Goal: Information Seeking & Learning: Learn about a topic

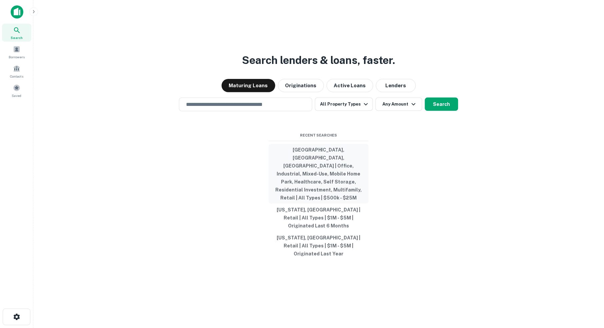
click at [316, 168] on button "[GEOGRAPHIC_DATA], [GEOGRAPHIC_DATA], [GEOGRAPHIC_DATA] | Office, Industrial, M…" at bounding box center [318, 174] width 100 height 60
type input "**********"
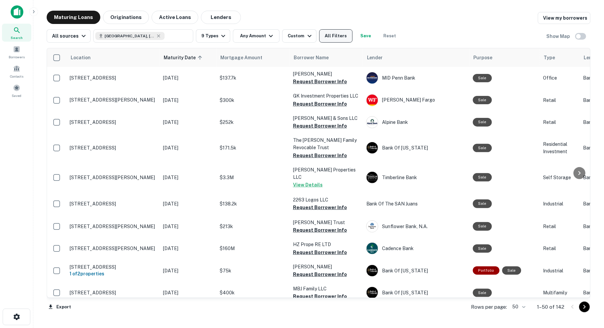
click at [345, 36] on button "All Filters" at bounding box center [335, 35] width 33 height 13
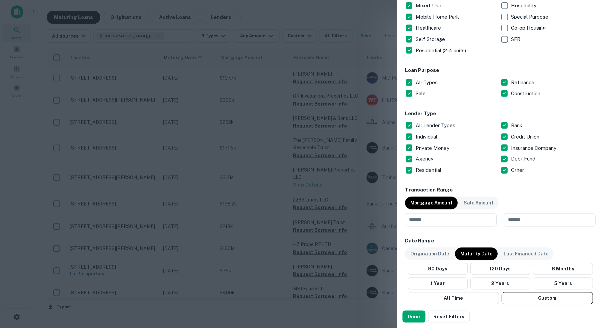
scroll to position [166, 0]
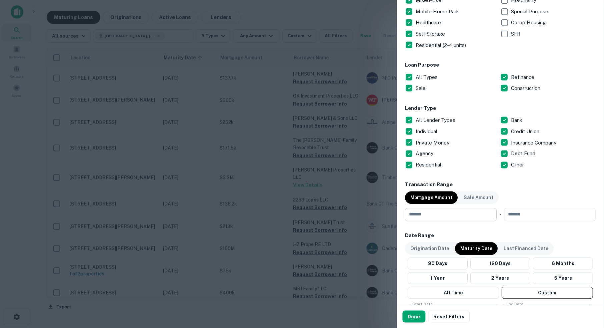
click at [442, 213] on input "number" at bounding box center [448, 214] width 87 height 13
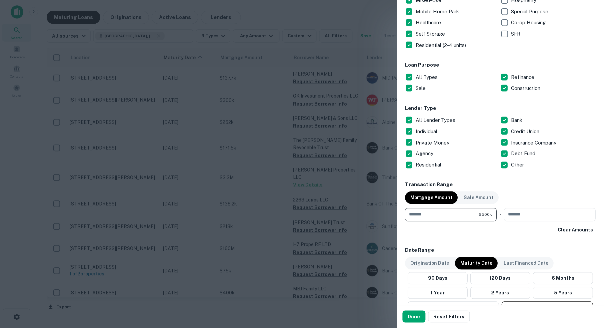
type input "******"
type input "********"
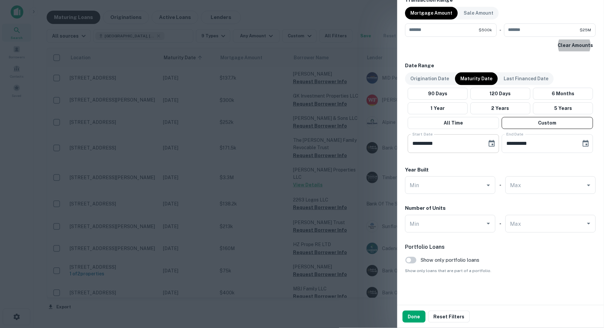
scroll to position [350, 0]
click at [491, 143] on icon "Choose date, selected date is Oct 1, 2025" at bounding box center [492, 143] width 6 height 7
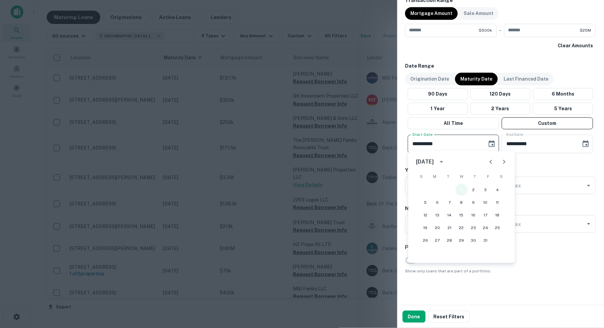
click at [461, 189] on button "1" at bounding box center [461, 190] width 12 height 12
click at [587, 141] on icon "Choose date, selected date is Apr 30, 2026" at bounding box center [586, 144] width 8 height 8
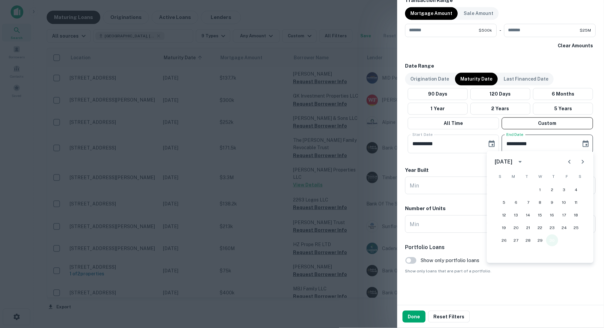
click at [554, 240] on button "30" at bounding box center [552, 240] width 12 height 12
click at [418, 315] on button "Done" at bounding box center [413, 317] width 23 height 12
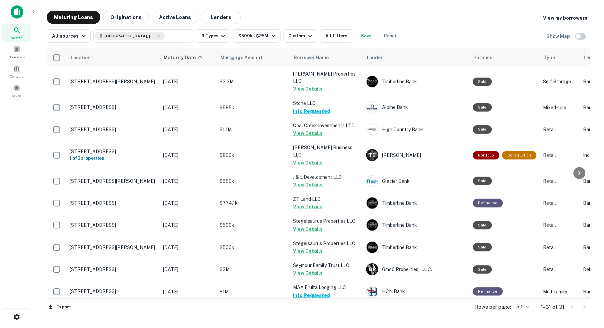
click at [524, 307] on body "Search Borrowers Contacts Saved Maturing Loans Originations Active Loans Lender…" at bounding box center [302, 164] width 604 height 328
click at [521, 316] on li "100" at bounding box center [520, 315] width 19 height 12
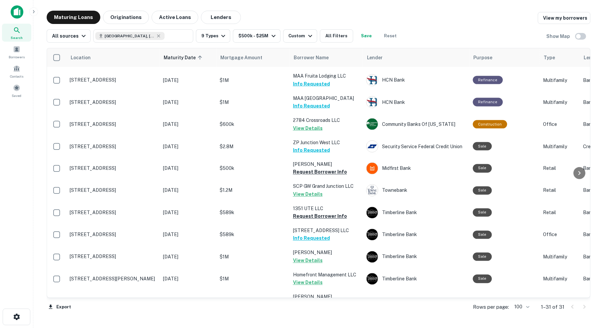
scroll to position [213, 0]
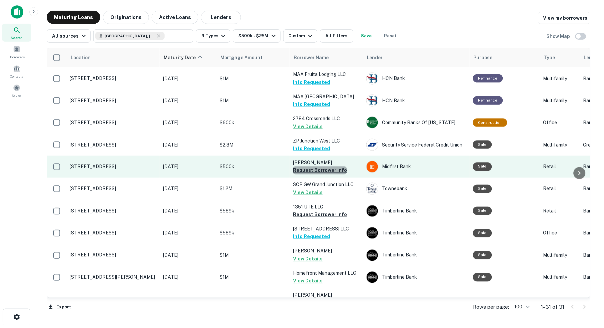
click at [326, 167] on button "Request Borrower Info" at bounding box center [320, 171] width 54 height 8
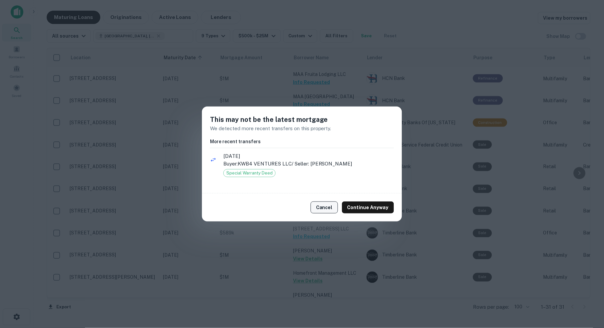
click at [327, 204] on button "Cancel" at bounding box center [323, 208] width 27 height 12
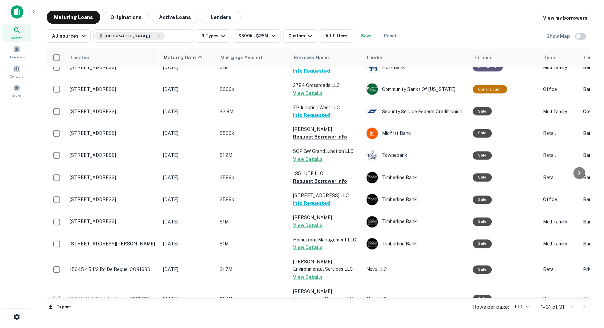
scroll to position [250, 0]
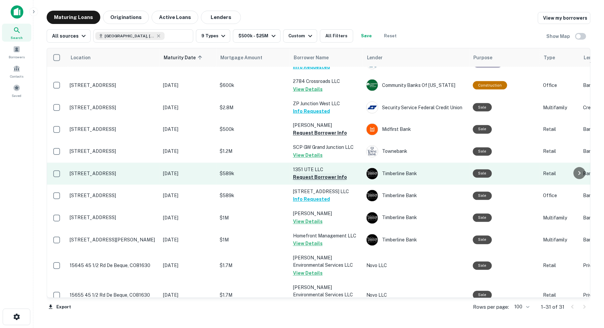
click at [325, 174] on button "Request Borrower Info" at bounding box center [320, 178] width 54 height 8
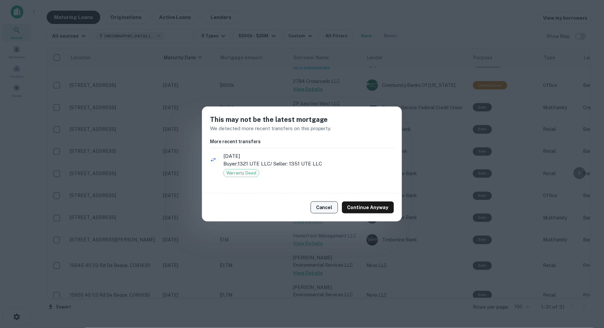
click at [329, 204] on button "Cancel" at bounding box center [323, 208] width 27 height 12
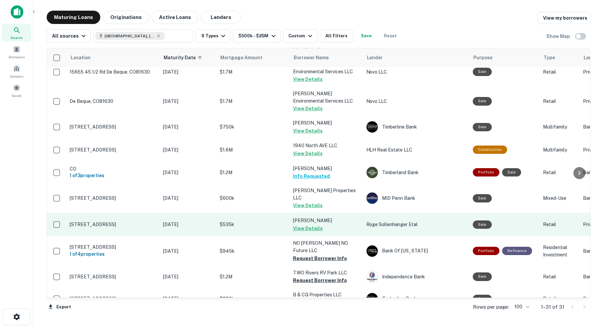
scroll to position [0, 0]
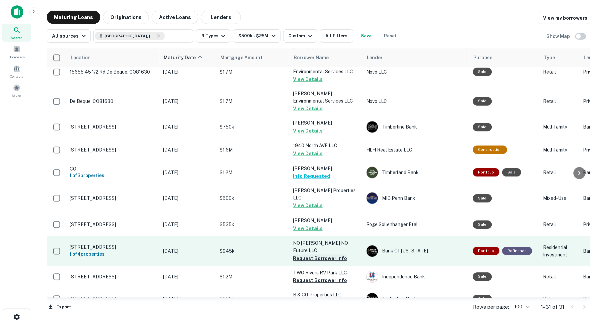
click at [308, 254] on button "Request Borrower Info" at bounding box center [320, 258] width 54 height 8
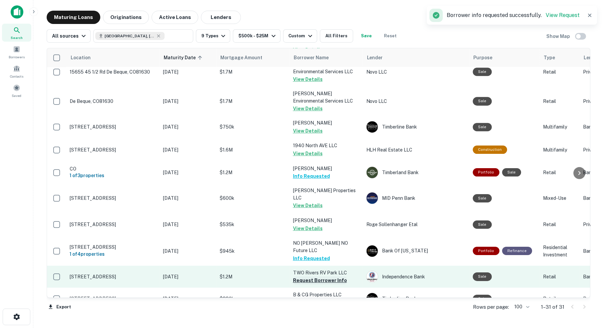
click at [309, 276] on button "Request Borrower Info" at bounding box center [320, 280] width 54 height 8
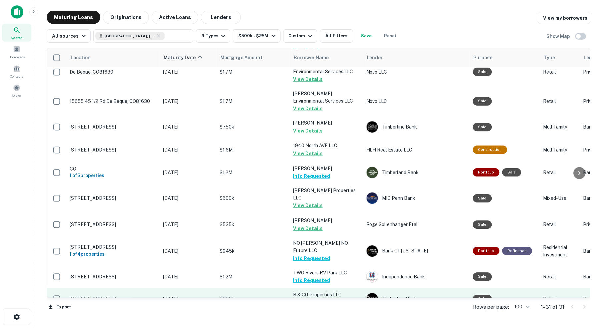
click at [314, 299] on button "Request Borrower Info" at bounding box center [320, 303] width 54 height 8
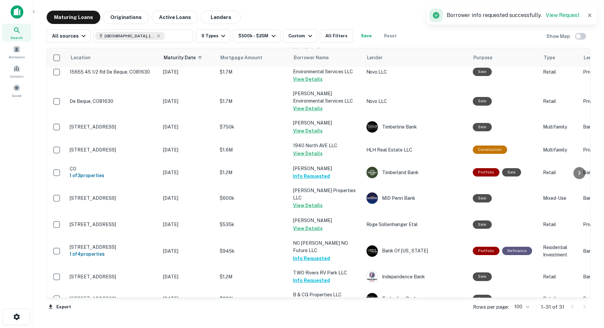
click at [329, 321] on button "Request Borrower Info" at bounding box center [320, 325] width 54 height 8
click at [341, 35] on button "All Filters" at bounding box center [336, 35] width 33 height 13
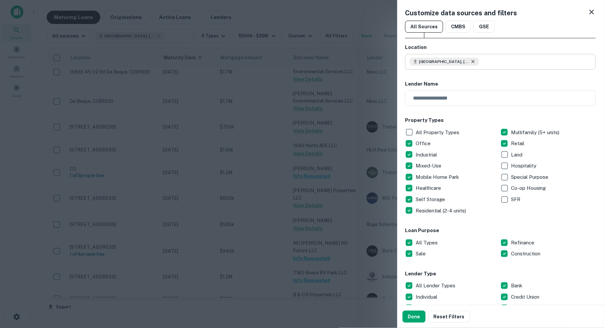
click at [476, 62] on icon at bounding box center [472, 61] width 5 height 5
click at [463, 61] on input "text" at bounding box center [503, 62] width 186 height 16
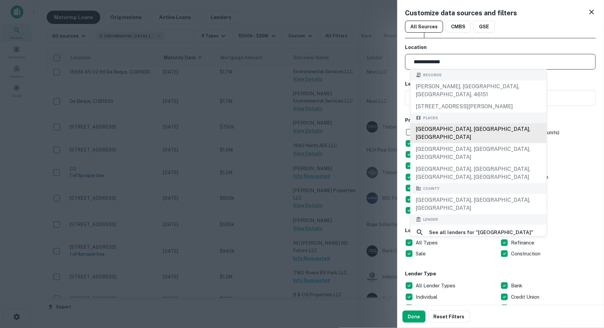
click at [468, 125] on div "Pitkin County, CO, USA" at bounding box center [478, 133] width 136 height 20
type input "**********"
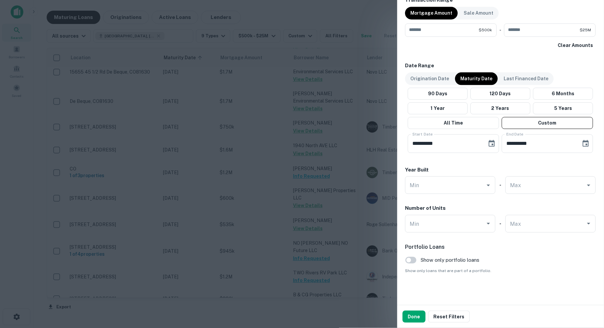
scroll to position [350, 0]
click at [412, 319] on button "Done" at bounding box center [413, 317] width 23 height 12
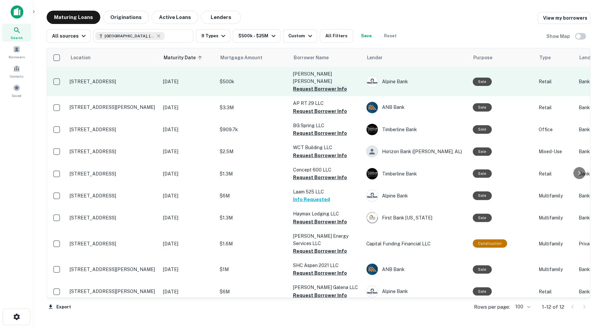
click at [320, 85] on button "Request Borrower Info" at bounding box center [320, 89] width 54 height 8
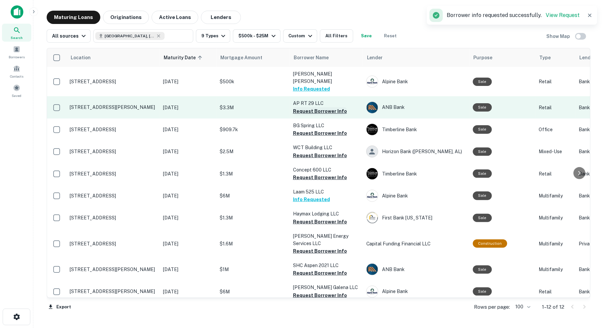
click at [307, 107] on button "Request Borrower Info" at bounding box center [320, 111] width 54 height 8
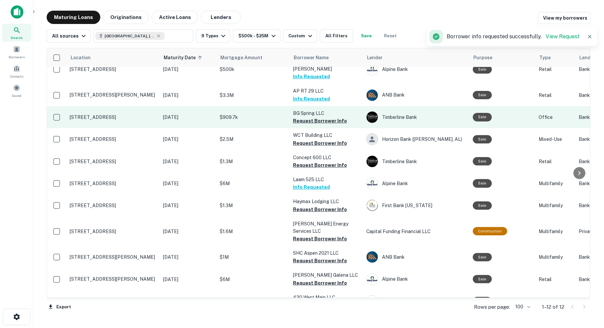
scroll to position [17, 0]
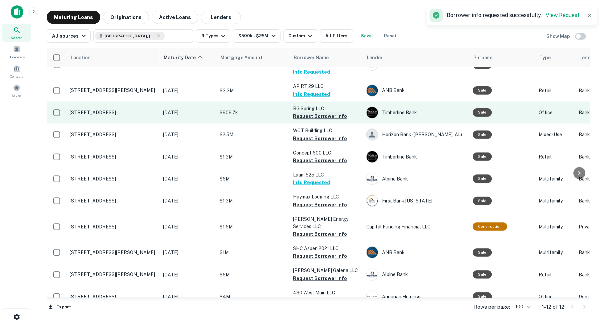
click at [315, 112] on button "Request Borrower Info" at bounding box center [320, 116] width 54 height 8
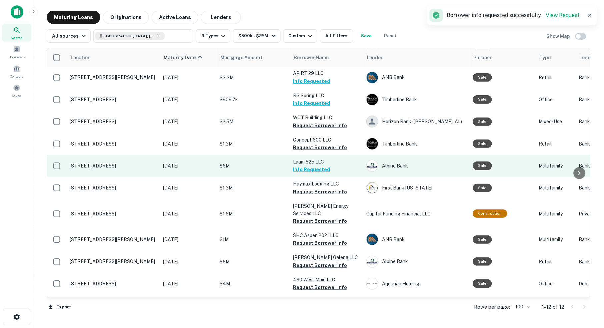
scroll to position [29, 0]
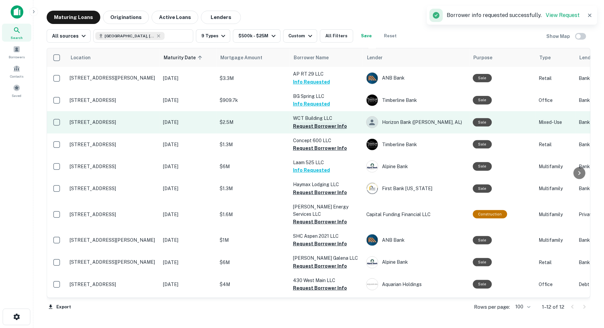
click at [319, 122] on button "Request Borrower Info" at bounding box center [320, 126] width 54 height 8
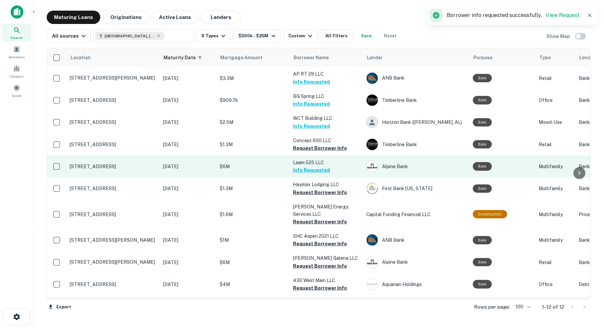
scroll to position [0, 0]
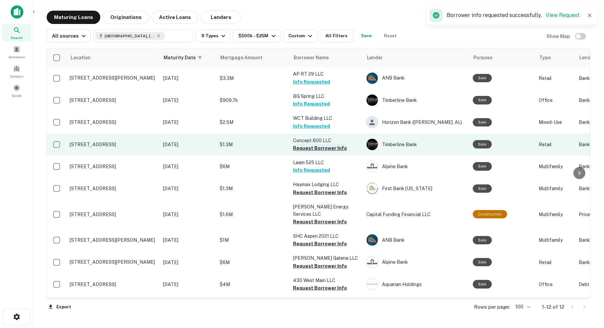
click at [323, 144] on button "Request Borrower Info" at bounding box center [320, 148] width 54 height 8
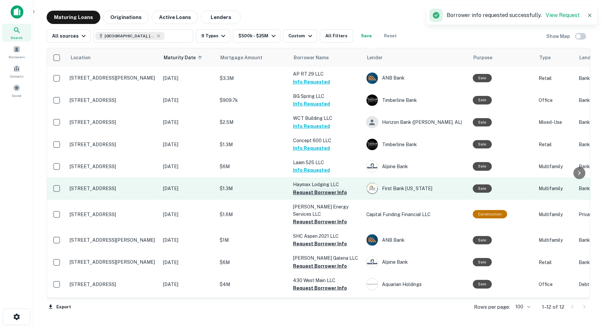
click at [310, 189] on button "Request Borrower Info" at bounding box center [320, 193] width 54 height 8
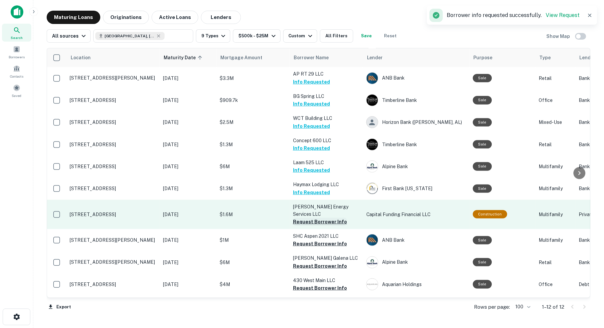
click at [325, 218] on button "Request Borrower Info" at bounding box center [320, 222] width 54 height 8
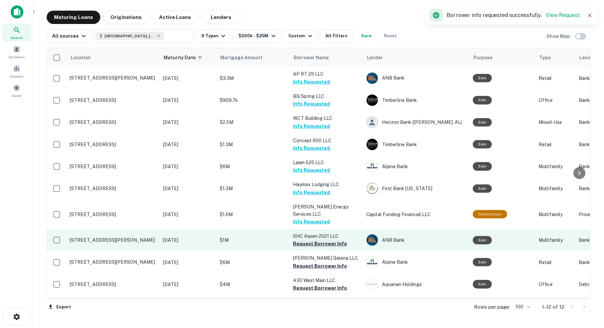
click at [319, 240] on button "Request Borrower Info" at bounding box center [320, 244] width 54 height 8
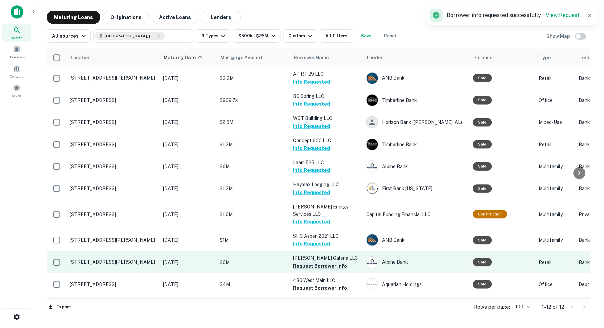
click at [322, 262] on button "Request Borrower Info" at bounding box center [320, 266] width 54 height 8
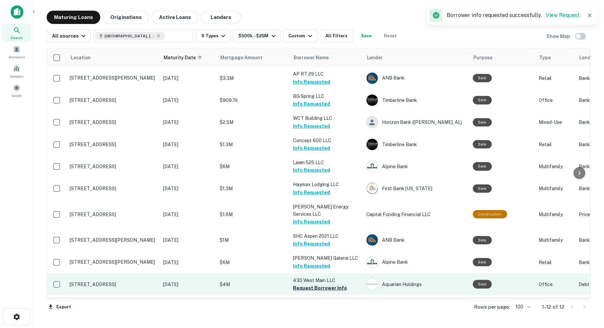
click at [318, 284] on button "Request Borrower Info" at bounding box center [320, 288] width 54 height 8
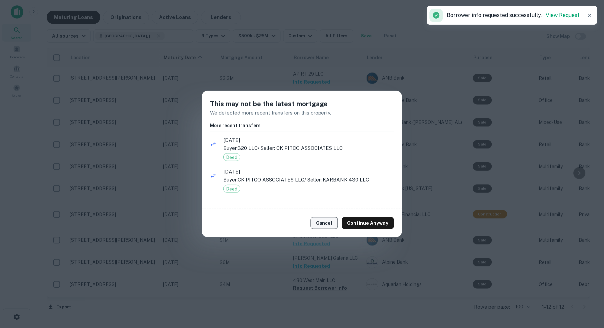
click at [327, 223] on button "Cancel" at bounding box center [323, 223] width 27 height 12
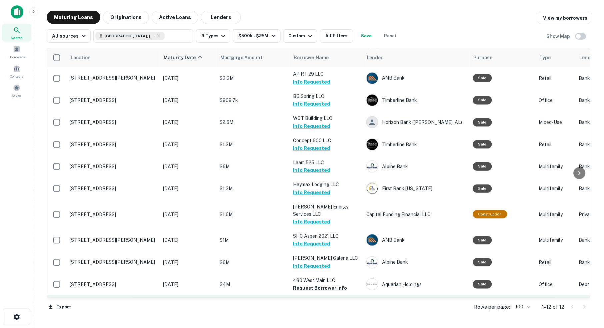
click at [319, 306] on button "Request Borrower Info" at bounding box center [320, 310] width 54 height 8
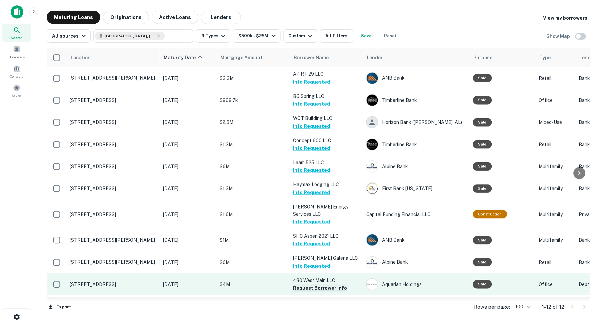
click at [323, 284] on button "Request Borrower Info" at bounding box center [320, 288] width 54 height 8
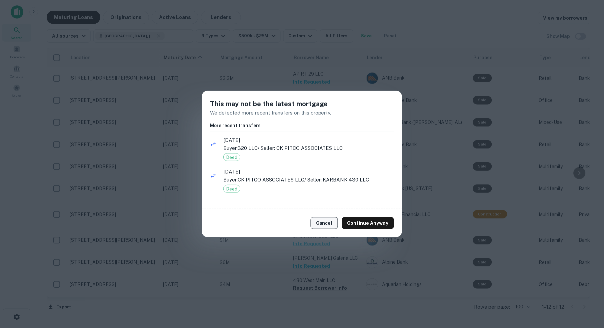
click at [323, 223] on button "Cancel" at bounding box center [323, 223] width 27 height 12
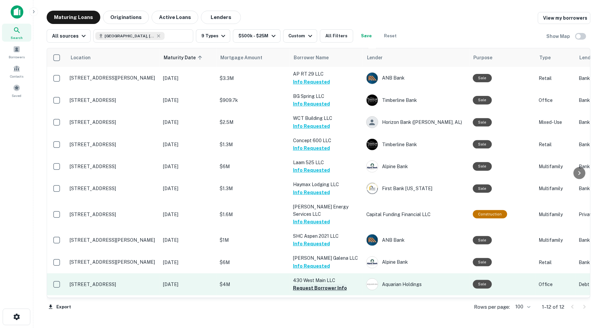
click at [328, 284] on button "Request Borrower Info" at bounding box center [320, 288] width 54 height 8
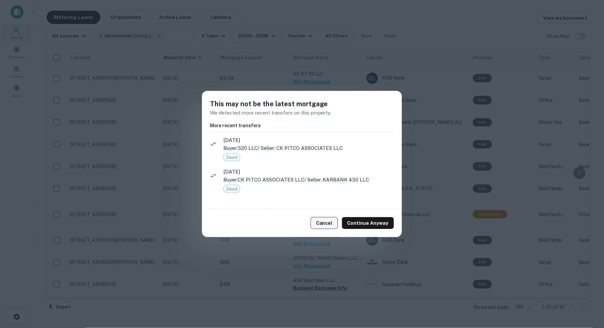
click at [323, 221] on button "Cancel" at bounding box center [323, 223] width 27 height 12
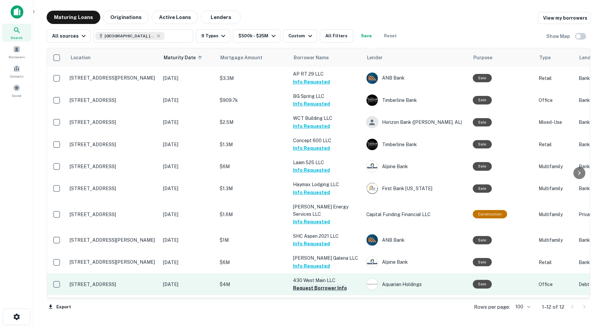
click at [335, 284] on button "Request Borrower Info" at bounding box center [320, 288] width 54 height 8
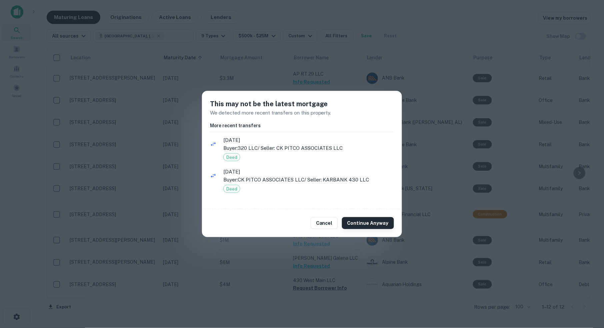
click at [365, 225] on button "Continue Anyway" at bounding box center [368, 223] width 52 height 12
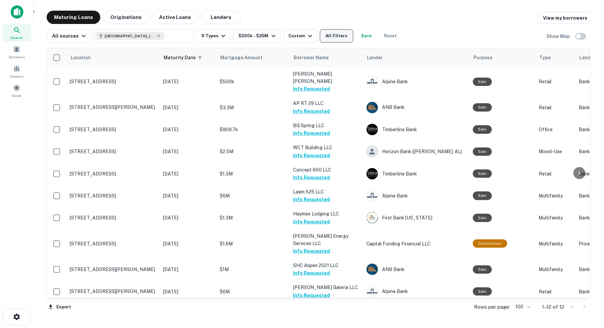
click at [349, 37] on button "All Filters" at bounding box center [336, 35] width 33 height 13
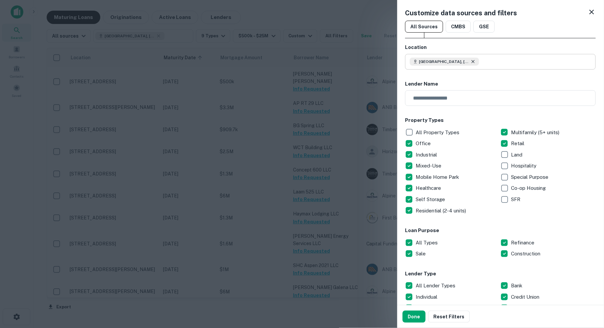
click at [475, 62] on icon at bounding box center [472, 61] width 5 height 5
click at [448, 62] on input "text" at bounding box center [503, 62] width 186 height 16
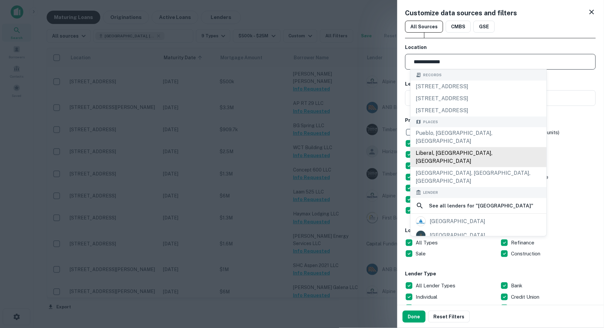
click at [485, 149] on div "Liberal, KS, USA" at bounding box center [478, 157] width 136 height 20
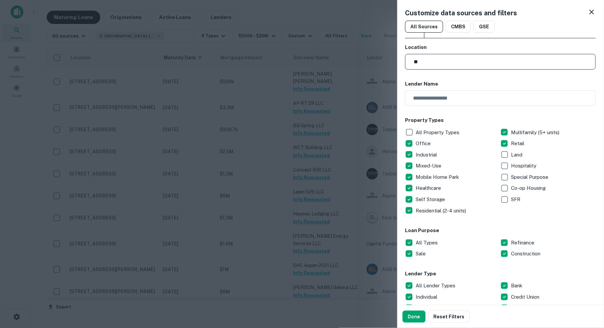
type input "*"
click at [467, 61] on input "**********" at bounding box center [503, 62] width 186 height 16
type input "*"
type input "******"
click at [594, 12] on icon at bounding box center [592, 12] width 8 height 8
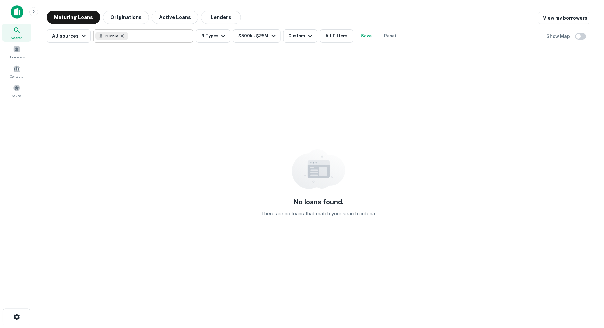
click at [125, 36] on icon at bounding box center [122, 35] width 5 height 5
type input "******"
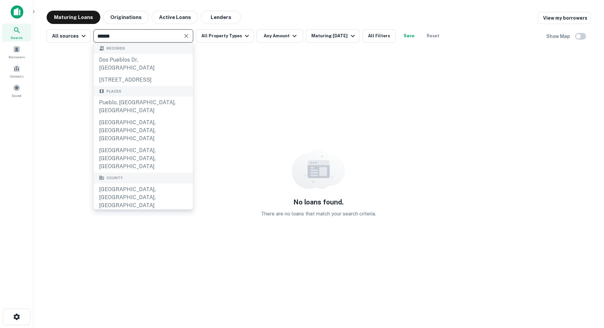
click at [15, 32] on icon at bounding box center [17, 30] width 8 height 8
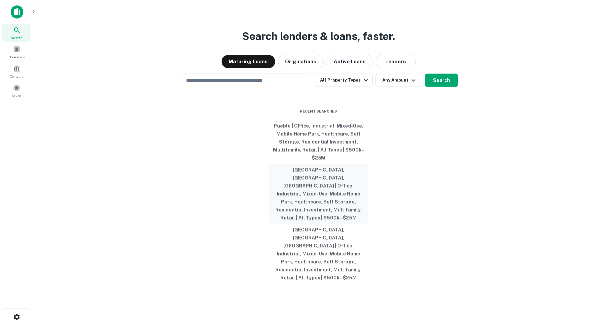
click at [317, 187] on button "[GEOGRAPHIC_DATA], [GEOGRAPHIC_DATA], [GEOGRAPHIC_DATA] | Office, Industrial, M…" at bounding box center [318, 194] width 100 height 60
type input "**********"
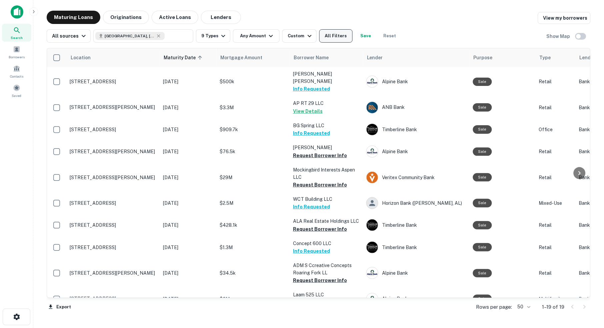
click at [337, 35] on button "All Filters" at bounding box center [335, 35] width 33 height 13
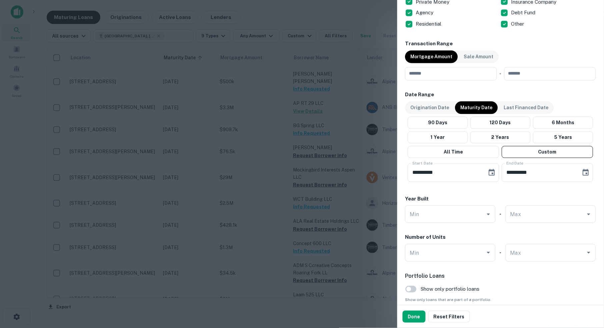
scroll to position [312, 0]
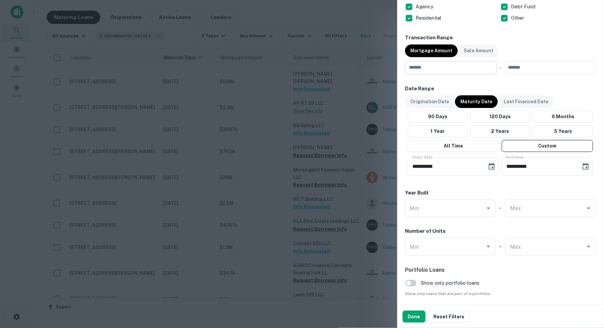
click at [435, 66] on input "number" at bounding box center [448, 67] width 87 height 13
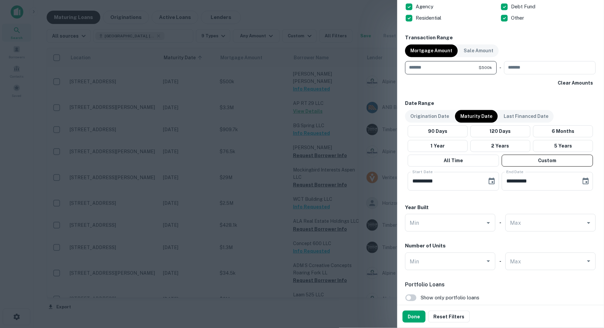
type input "******"
type input "********"
click at [416, 316] on button "Done" at bounding box center [413, 317] width 23 height 12
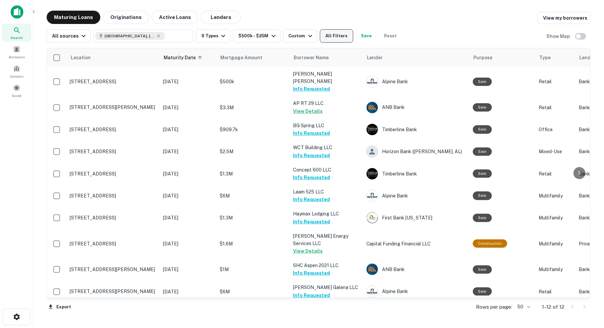
click at [346, 39] on button "All Filters" at bounding box center [336, 35] width 33 height 13
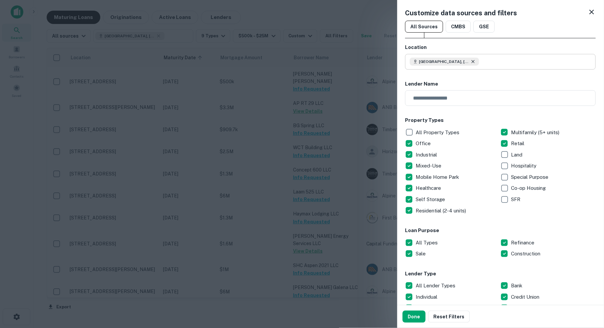
click at [474, 61] on icon at bounding box center [472, 61] width 3 height 3
click at [455, 60] on input "text" at bounding box center [503, 62] width 186 height 16
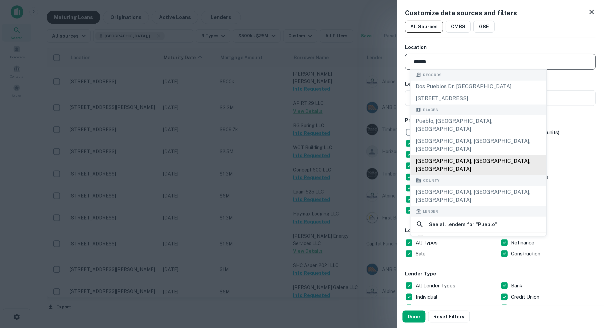
click at [462, 155] on div "[GEOGRAPHIC_DATA], [GEOGRAPHIC_DATA], [GEOGRAPHIC_DATA]" at bounding box center [478, 165] width 136 height 20
type input "**********"
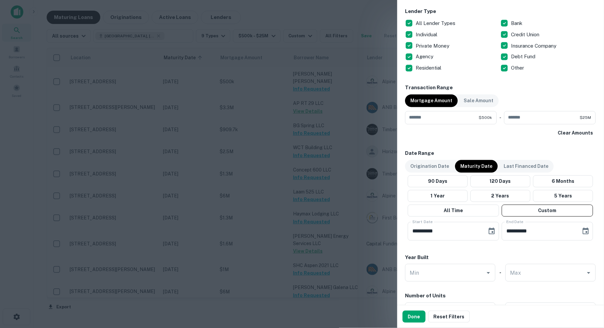
scroll to position [263, 0]
click at [414, 321] on button "Done" at bounding box center [413, 317] width 23 height 12
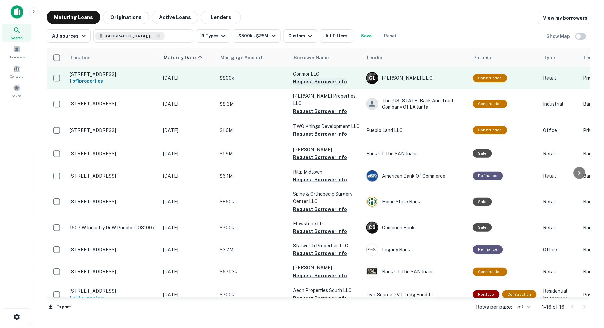
click at [316, 80] on button "Request Borrower Info" at bounding box center [320, 82] width 54 height 8
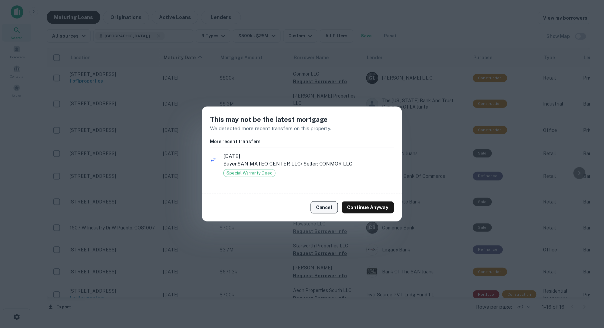
click at [329, 206] on button "Cancel" at bounding box center [323, 208] width 27 height 12
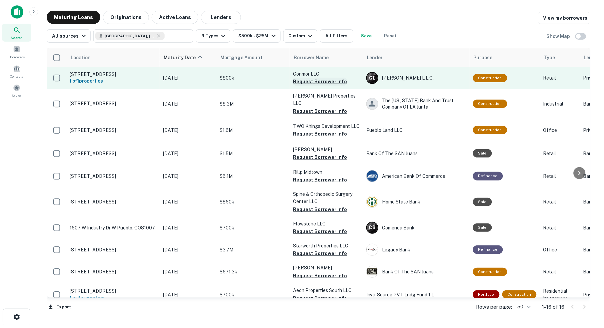
click at [316, 81] on button "Request Borrower Info" at bounding box center [320, 82] width 54 height 8
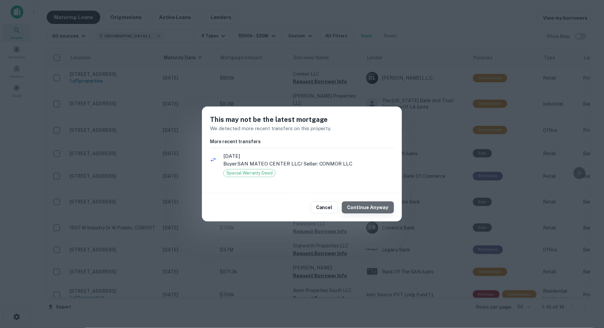
click at [373, 208] on button "Continue Anyway" at bounding box center [368, 208] width 52 height 12
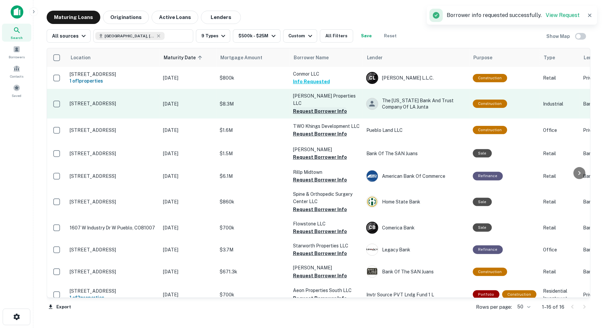
click at [325, 107] on button "Request Borrower Info" at bounding box center [320, 111] width 54 height 8
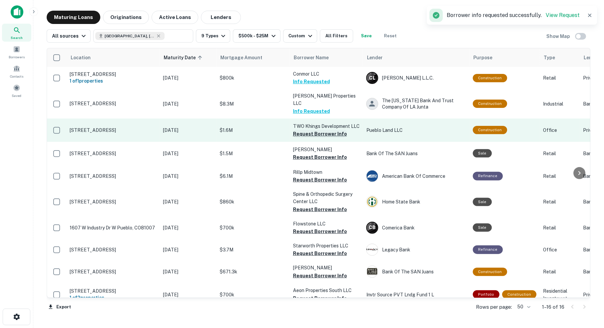
click at [303, 132] on button "Request Borrower Info" at bounding box center [320, 134] width 54 height 8
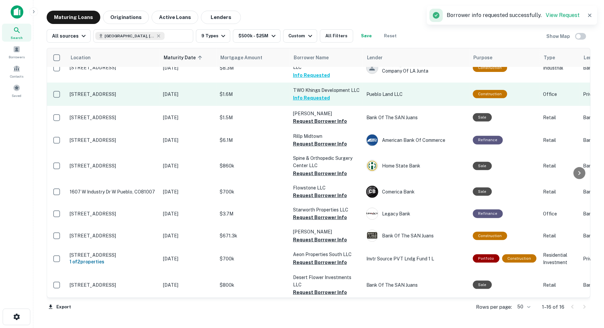
scroll to position [36, 1]
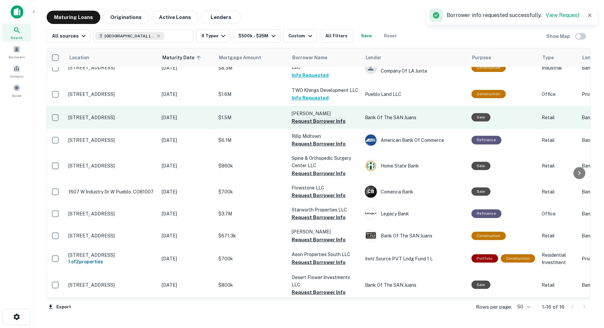
click at [316, 117] on button "Request Borrower Info" at bounding box center [318, 121] width 54 height 8
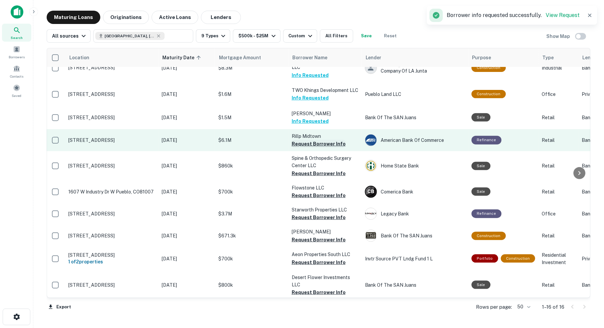
click at [319, 140] on button "Request Borrower Info" at bounding box center [318, 144] width 54 height 8
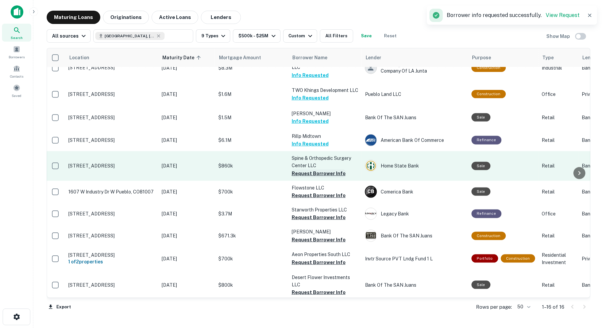
click at [318, 170] on button "Request Borrower Info" at bounding box center [318, 174] width 54 height 8
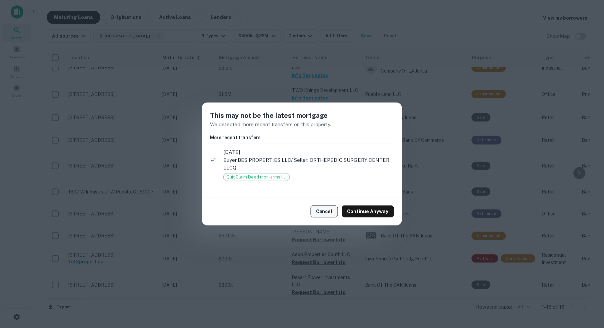
click at [323, 210] on button "Cancel" at bounding box center [323, 212] width 27 height 12
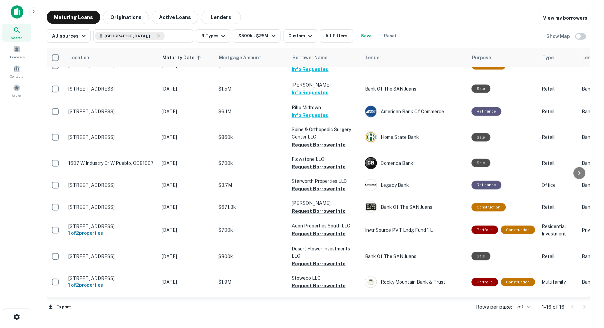
scroll to position [68, 1]
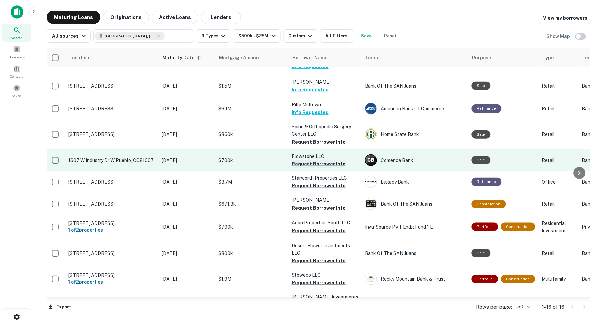
click at [300, 160] on button "Request Borrower Info" at bounding box center [318, 164] width 54 height 8
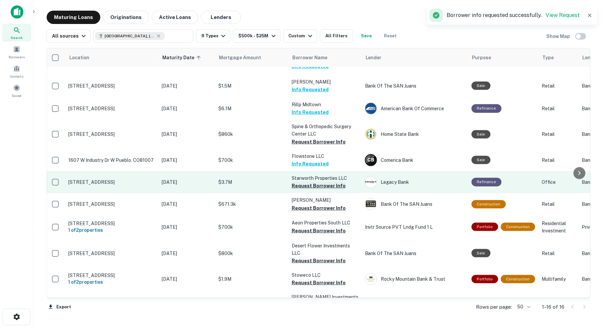
click at [305, 182] on button "Request Borrower Info" at bounding box center [318, 186] width 54 height 8
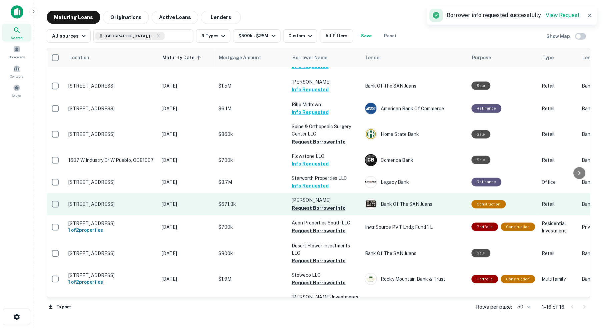
click at [309, 204] on button "Request Borrower Info" at bounding box center [318, 208] width 54 height 8
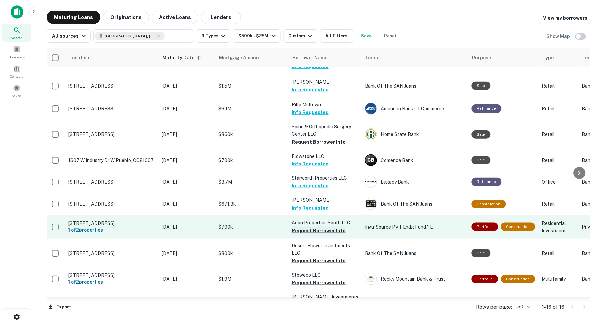
click at [318, 227] on button "Request Borrower Info" at bounding box center [318, 231] width 54 height 8
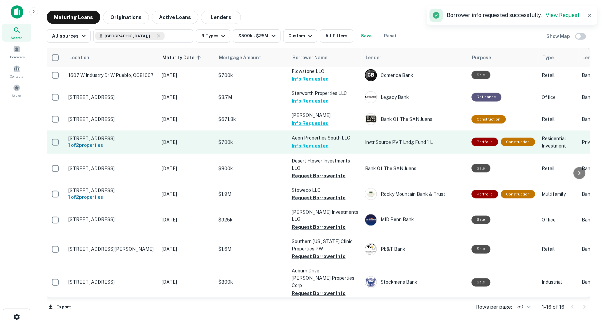
scroll to position [152, 1]
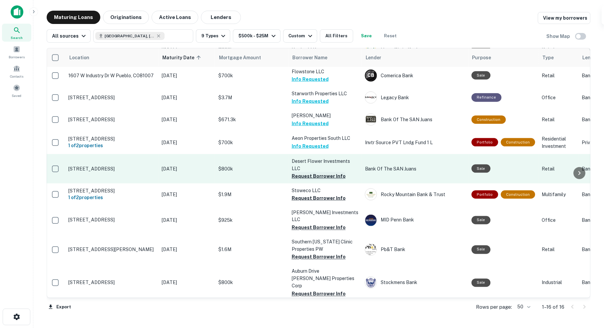
click at [319, 172] on button "Request Borrower Info" at bounding box center [318, 176] width 54 height 8
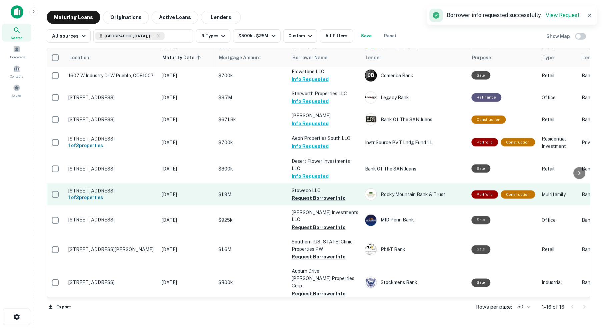
scroll to position [0, 0]
click at [312, 194] on button "Request Borrower Info" at bounding box center [318, 198] width 54 height 8
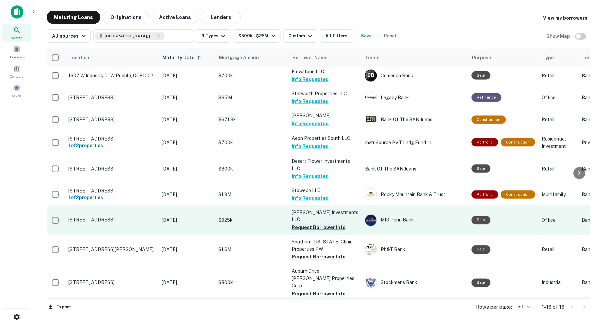
click at [311, 224] on button "Request Borrower Info" at bounding box center [318, 228] width 54 height 8
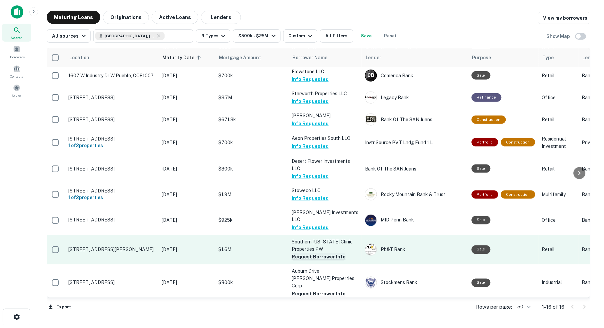
click at [301, 253] on button "Request Borrower Info" at bounding box center [318, 257] width 54 height 8
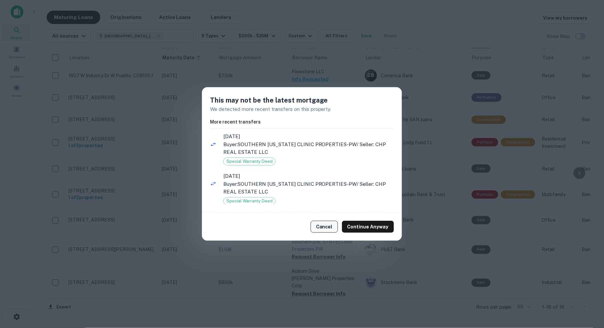
click at [330, 225] on button "Cancel" at bounding box center [323, 227] width 27 height 12
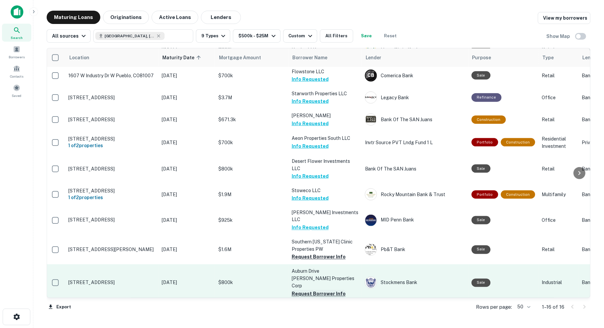
click at [316, 290] on button "Request Borrower Info" at bounding box center [318, 294] width 54 height 8
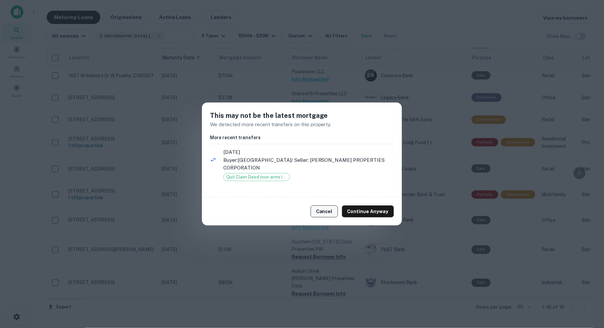
click at [323, 212] on button "Cancel" at bounding box center [323, 212] width 27 height 12
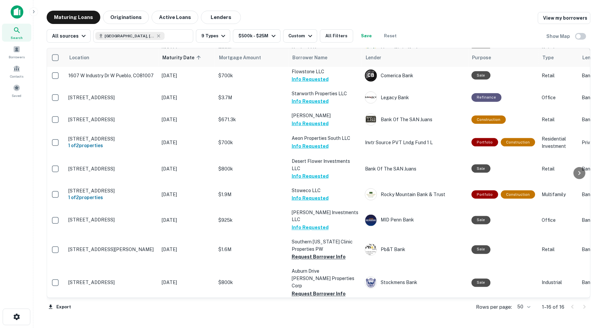
click at [317, 312] on button "Request Borrower Info" at bounding box center [318, 316] width 54 height 8
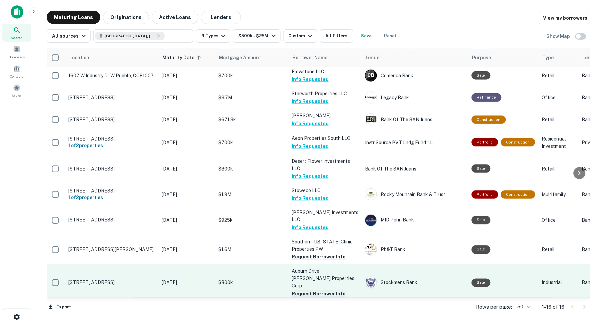
click at [307, 290] on button "Request Borrower Info" at bounding box center [318, 294] width 54 height 8
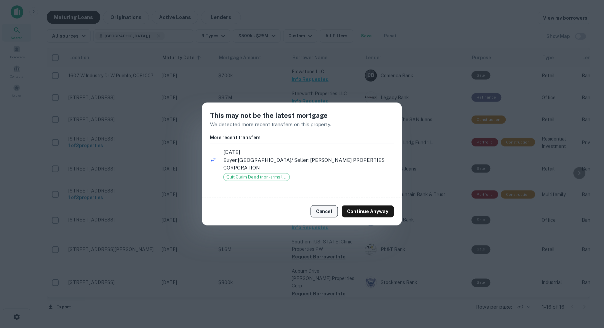
click at [325, 209] on button "Cancel" at bounding box center [323, 212] width 27 height 12
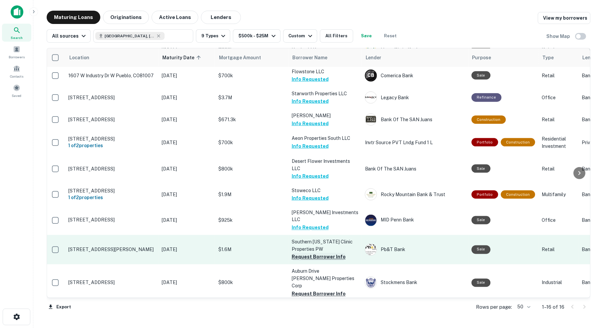
click at [298, 253] on button "Request Borrower Info" at bounding box center [318, 257] width 54 height 8
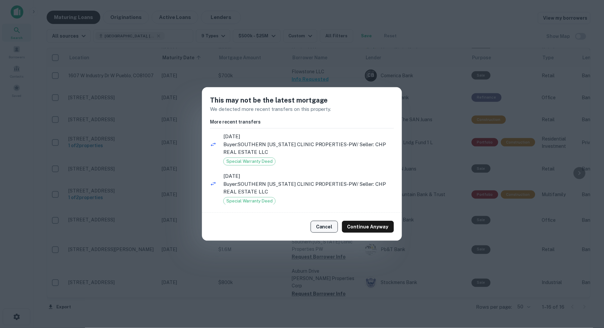
click at [323, 226] on button "Cancel" at bounding box center [323, 227] width 27 height 12
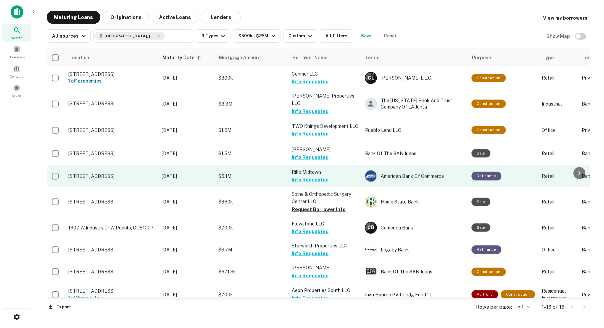
scroll to position [0, 1]
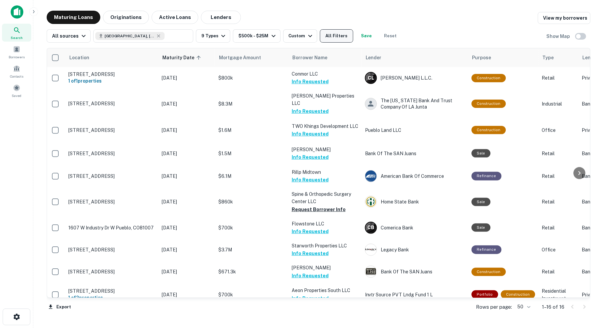
click at [345, 37] on button "All Filters" at bounding box center [336, 35] width 33 height 13
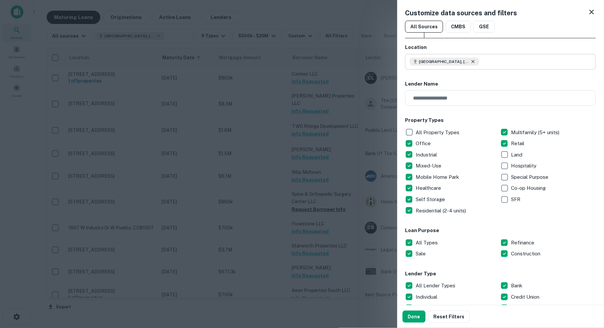
click at [474, 61] on icon at bounding box center [472, 61] width 3 height 3
click at [453, 61] on input "text" at bounding box center [503, 62] width 186 height 16
type input "*"
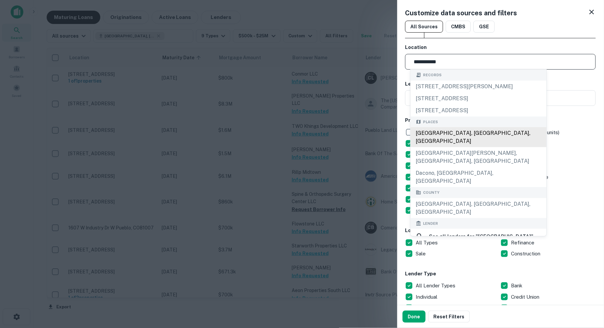
click at [457, 147] on div "Weld County, CO, USA" at bounding box center [478, 137] width 136 height 20
type input "**********"
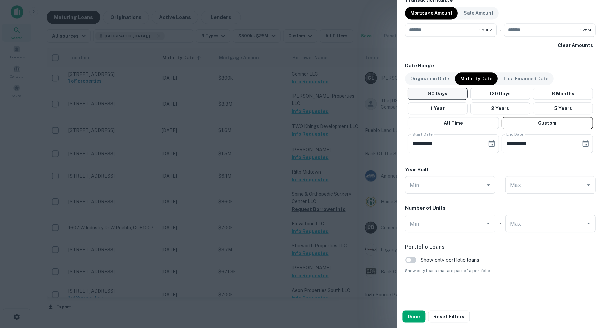
scroll to position [350, 0]
click at [411, 316] on button "Done" at bounding box center [413, 317] width 23 height 12
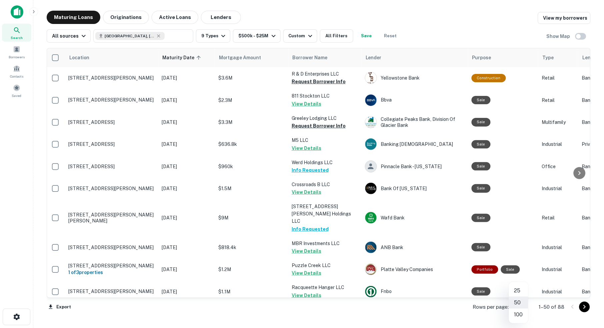
click at [522, 307] on body "Search Borrowers Contacts Saved Maturing Loans Originations Active Loans Lender…" at bounding box center [302, 164] width 604 height 328
click at [519, 313] on li "100" at bounding box center [518, 315] width 19 height 12
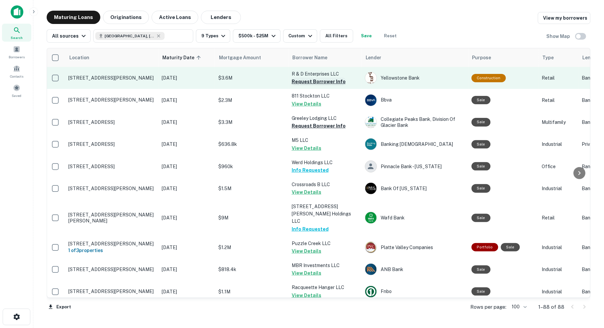
click at [315, 81] on button "Request Borrower Info" at bounding box center [318, 82] width 54 height 8
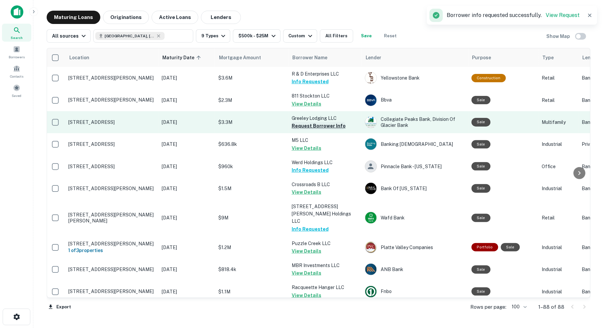
click at [317, 124] on button "Request Borrower Info" at bounding box center [318, 126] width 54 height 8
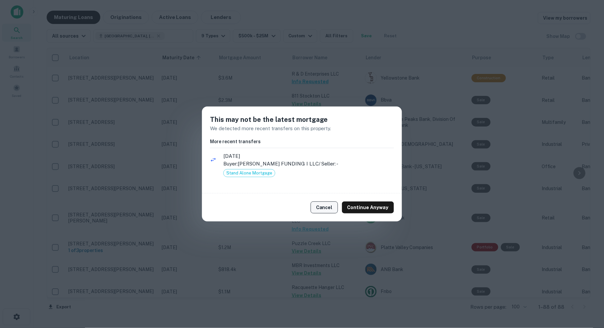
click at [330, 206] on button "Cancel" at bounding box center [323, 208] width 27 height 12
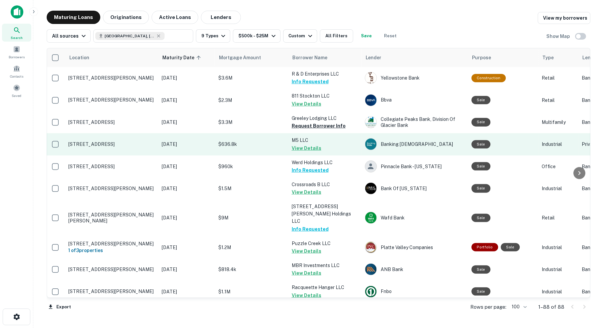
click at [308, 146] on button "View Details" at bounding box center [306, 148] width 30 height 8
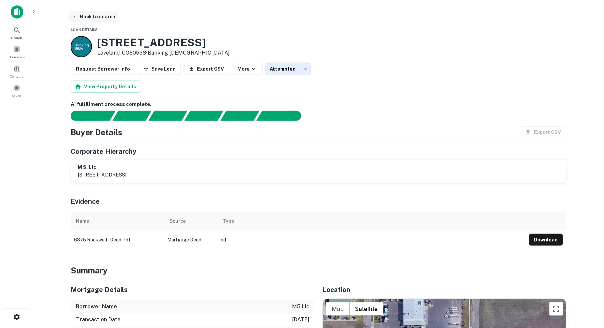
click at [91, 15] on button "Back to search" at bounding box center [93, 17] width 49 height 12
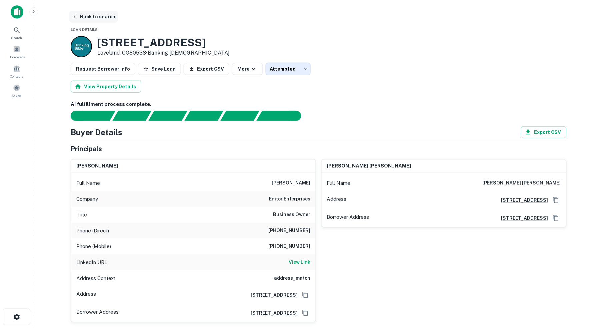
click at [101, 16] on button "Back to search" at bounding box center [93, 17] width 49 height 12
click at [89, 17] on button "Back to search" at bounding box center [93, 17] width 49 height 12
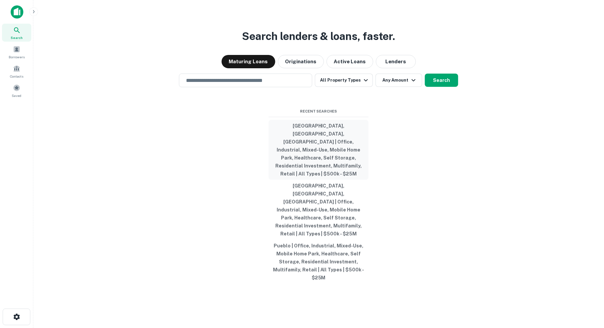
click at [309, 144] on button "Weld County, CO, USA | Office, Industrial, Mixed-Use, Mobile Home Park, Healthc…" at bounding box center [318, 150] width 100 height 60
type input "**********"
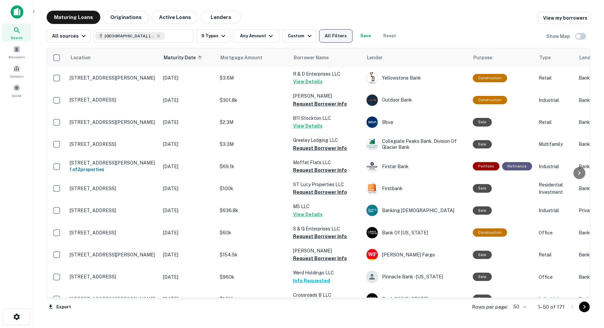
click at [340, 36] on button "All Filters" at bounding box center [335, 35] width 33 height 13
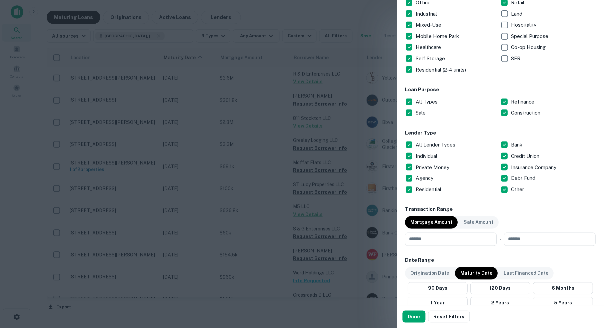
scroll to position [142, 0]
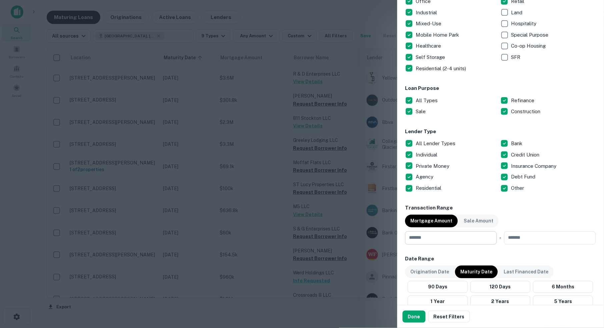
click at [438, 236] on input "number" at bounding box center [448, 237] width 87 height 13
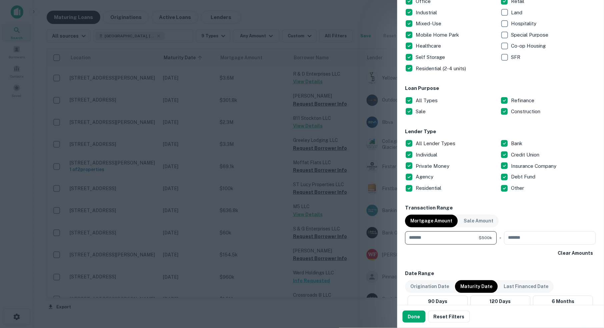
type input "******"
type input "********"
click at [495, 259] on div "**********" at bounding box center [500, 191] width 191 height 581
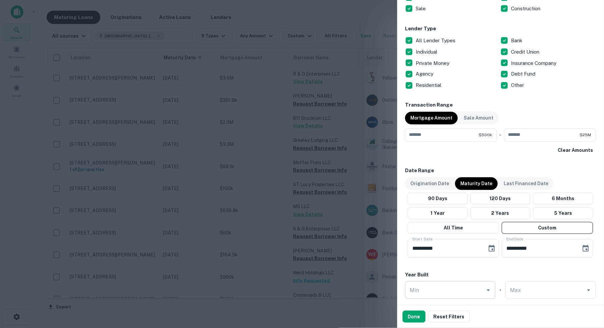
scroll to position [246, 0]
click at [416, 316] on button "Done" at bounding box center [413, 317] width 23 height 12
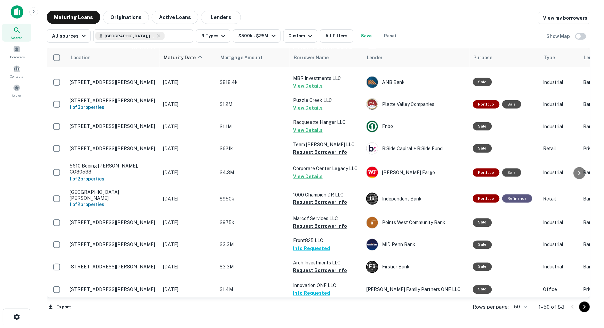
scroll to position [166, 0]
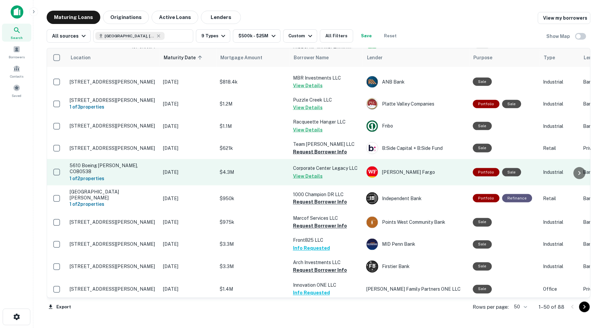
click at [311, 172] on button "View Details" at bounding box center [308, 176] width 30 height 8
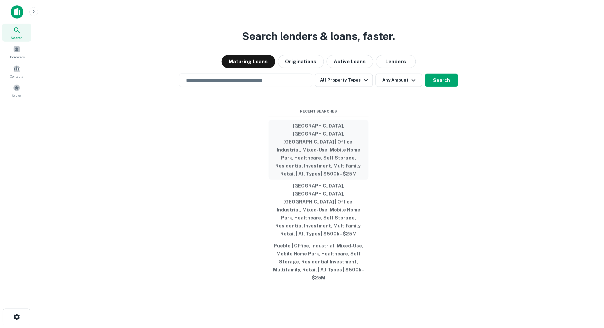
click at [330, 145] on button "Weld County, CO, USA | Office, Industrial, Mixed-Use, Mobile Home Park, Healthc…" at bounding box center [318, 150] width 100 height 60
type input "**********"
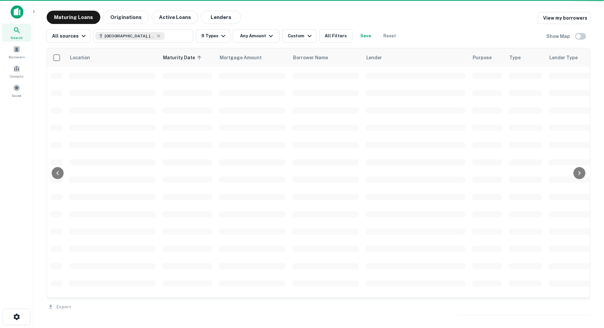
scroll to position [165, 0]
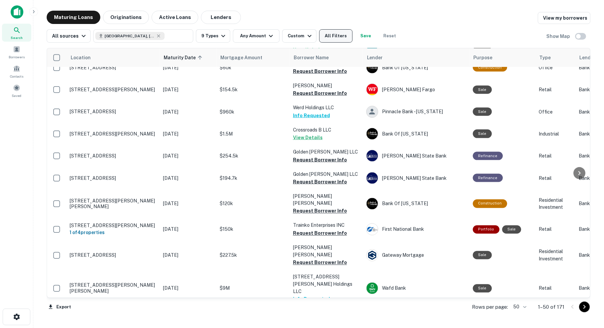
click at [339, 36] on button "All Filters" at bounding box center [335, 35] width 33 height 13
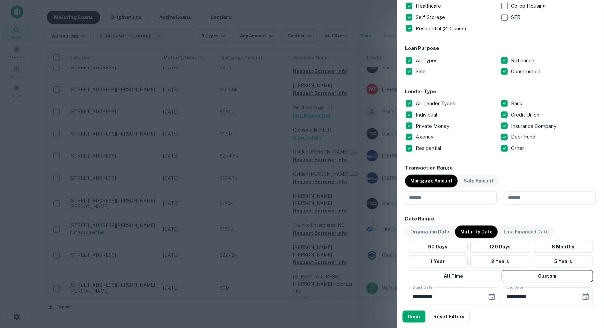
scroll to position [193, 0]
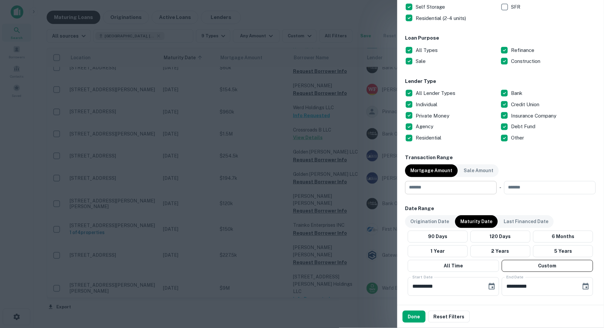
click at [456, 188] on input "number" at bounding box center [448, 187] width 87 height 13
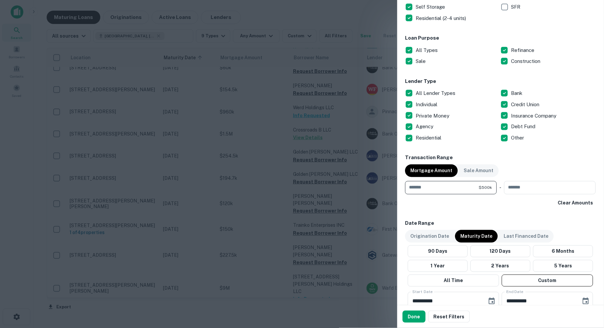
type input "******"
type input "********"
click at [415, 316] on button "Done" at bounding box center [413, 317] width 23 height 12
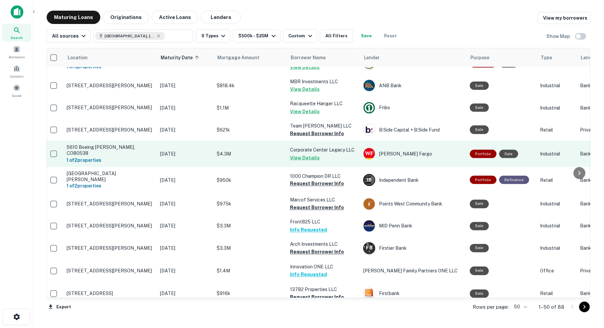
scroll to position [185, 3]
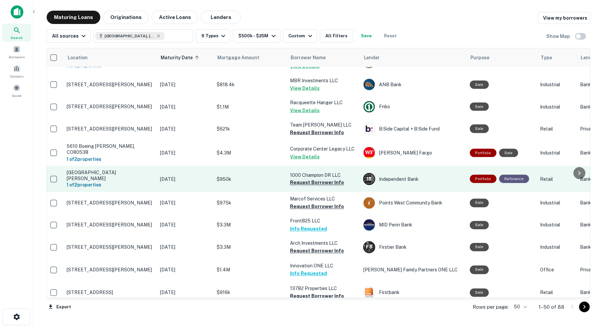
click at [313, 179] on button "Request Borrower Info" at bounding box center [317, 183] width 54 height 8
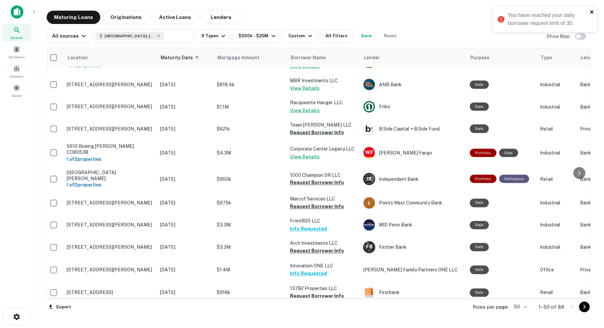
click at [592, 11] on icon "close" at bounding box center [592, 11] width 5 height 5
click at [16, 53] on span at bounding box center [16, 49] width 7 height 7
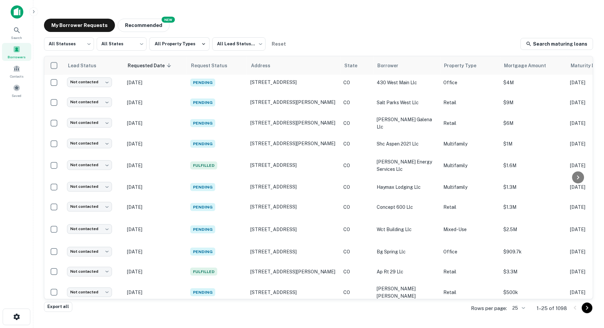
click at [518, 307] on body "Search Borrowers Contacts Saved My Borrower Requests NEW Recommended All Status…" at bounding box center [302, 164] width 604 height 328
click at [510, 266] on li "50" at bounding box center [516, 267] width 23 height 12
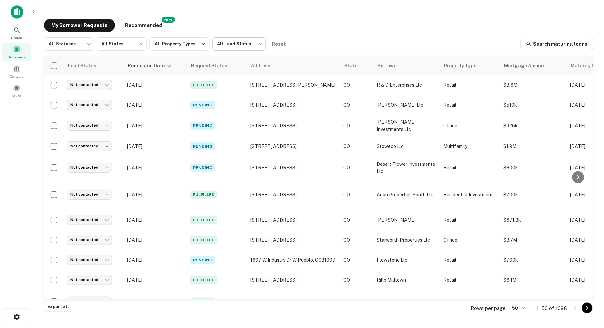
click at [261, 44] on body "Search Borrowers Contacts Saved My Borrower Requests NEW Recommended All Status…" at bounding box center [302, 164] width 604 height 328
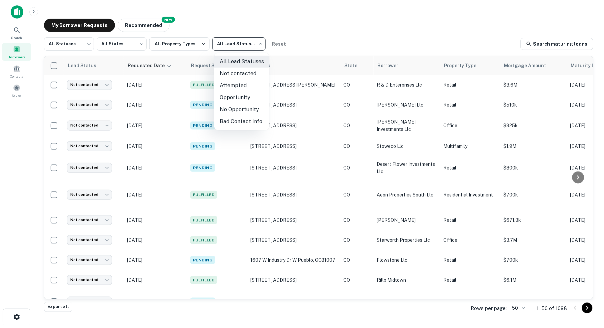
click at [261, 43] on div at bounding box center [302, 164] width 604 height 328
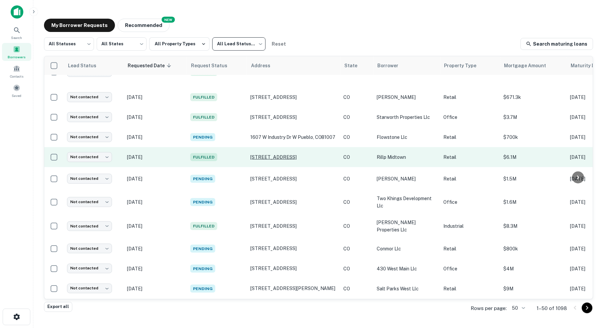
scroll to position [125, 0]
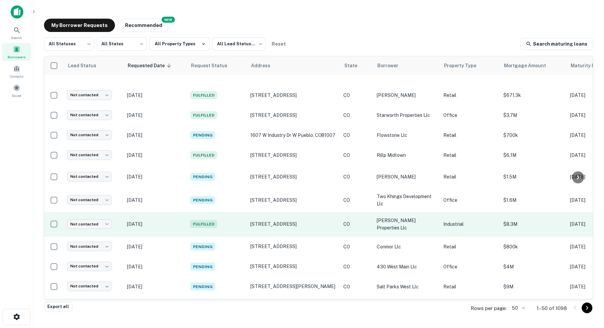
click at [300, 212] on td "[STREET_ADDRESS]" at bounding box center [293, 224] width 93 height 25
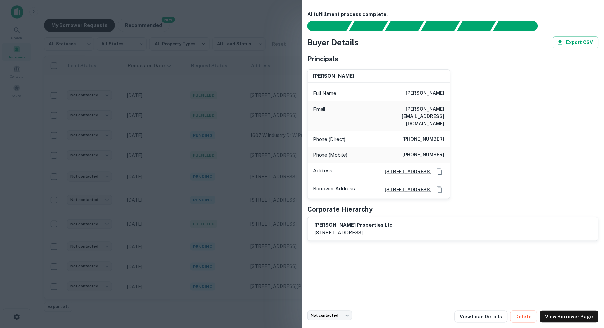
click at [183, 19] on div at bounding box center [302, 164] width 604 height 328
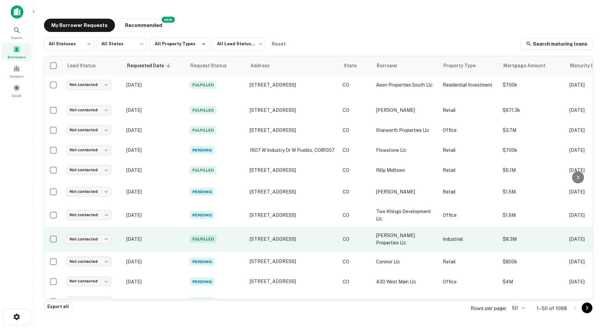
scroll to position [113, 0]
